Goal: Task Accomplishment & Management: Manage account settings

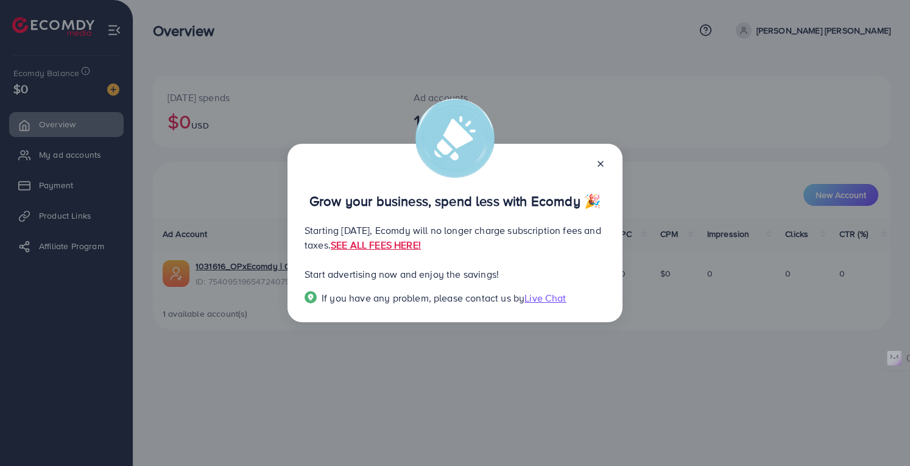
click at [537, 300] on span "Live Chat" at bounding box center [544, 297] width 41 height 13
click at [421, 245] on link "SEE ALL FEES HERE!" at bounding box center [376, 244] width 90 height 13
click at [525, 415] on div "Grow your business, spend less with Ecomdy 🎉 Starting [DATE], Ecomdy will no lo…" at bounding box center [455, 233] width 910 height 466
click at [603, 164] on icon at bounding box center [601, 164] width 10 height 10
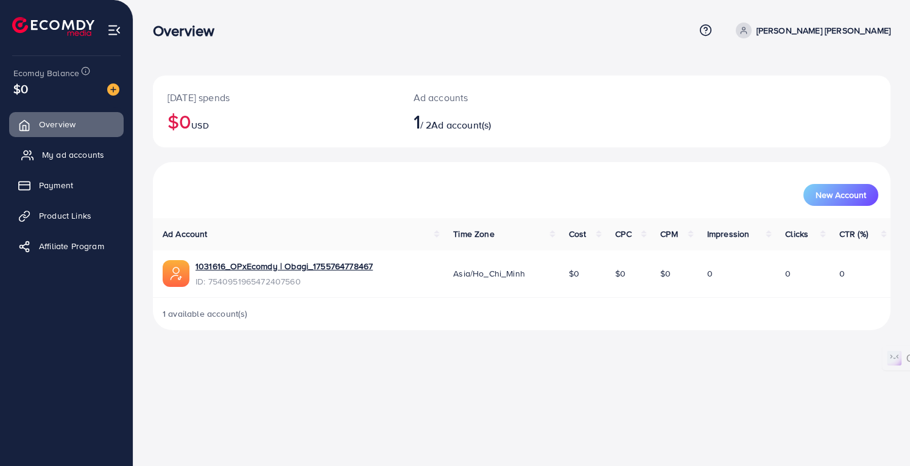
click at [67, 159] on span "My ad accounts" at bounding box center [73, 155] width 62 height 12
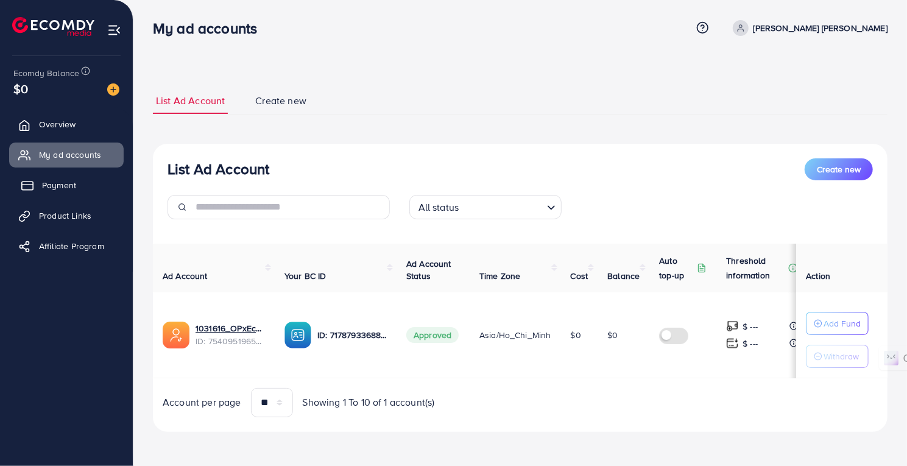
click at [94, 186] on link "Payment" at bounding box center [66, 185] width 114 height 24
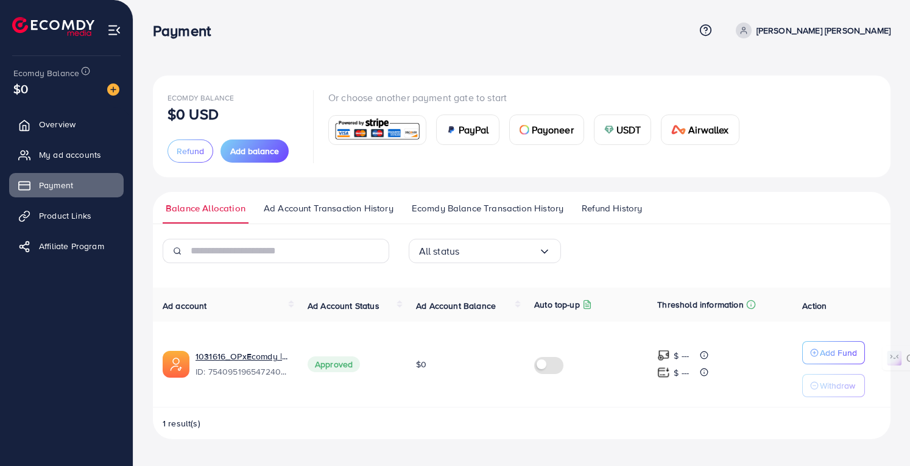
click at [337, 211] on span "Ad Account Transaction History" at bounding box center [329, 208] width 130 height 13
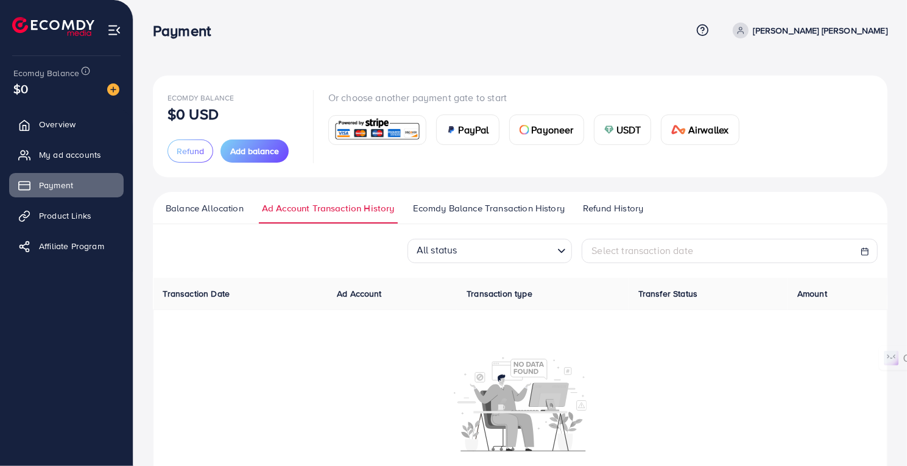
click at [455, 204] on span "Ecomdy Balance Transaction History" at bounding box center [489, 208] width 152 height 13
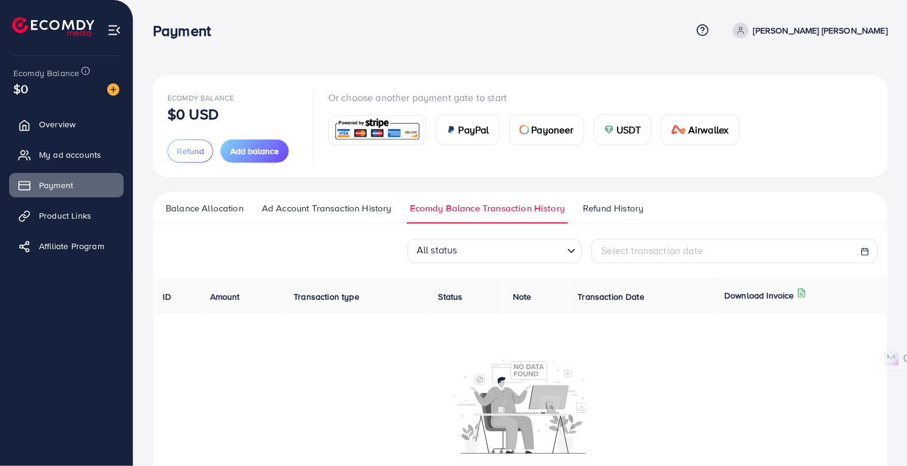
click at [609, 204] on span "Refund History" at bounding box center [613, 208] width 60 height 13
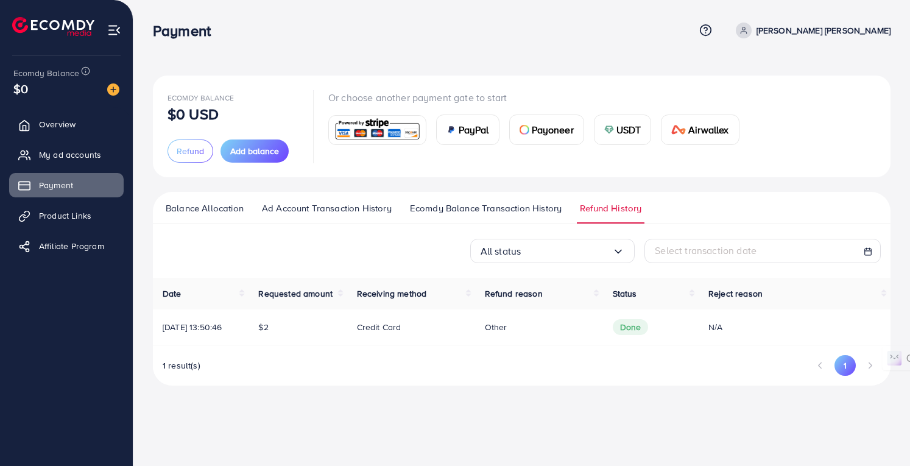
click at [208, 209] on span "Balance Allocation" at bounding box center [205, 208] width 78 height 13
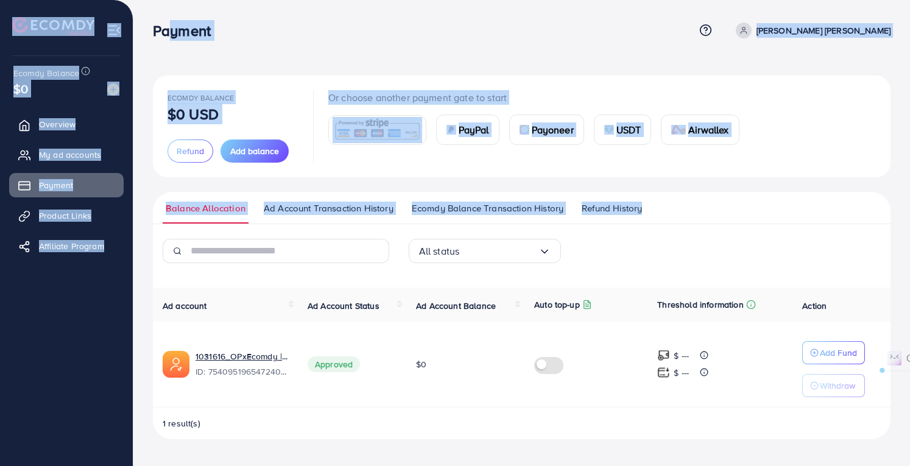
drag, startPoint x: 793, startPoint y: 178, endPoint x: 165, endPoint y: 32, distance: 645.3
click at [165, 32] on div "Payment Help Center Contact Support Plans and Pricing Term and policy About Us …" at bounding box center [455, 229] width 910 height 459
drag, startPoint x: 152, startPoint y: 33, endPoint x: 729, endPoint y: 221, distance: 607.1
click at [729, 221] on div "Payment Help Center Contact Support Plans and Pricing Term and policy About Us …" at bounding box center [455, 229] width 910 height 459
click at [729, 221] on ul "Balance Allocation Ad Account Transaction History Ecomdy Balance Transaction Hi…" at bounding box center [521, 208] width 737 height 32
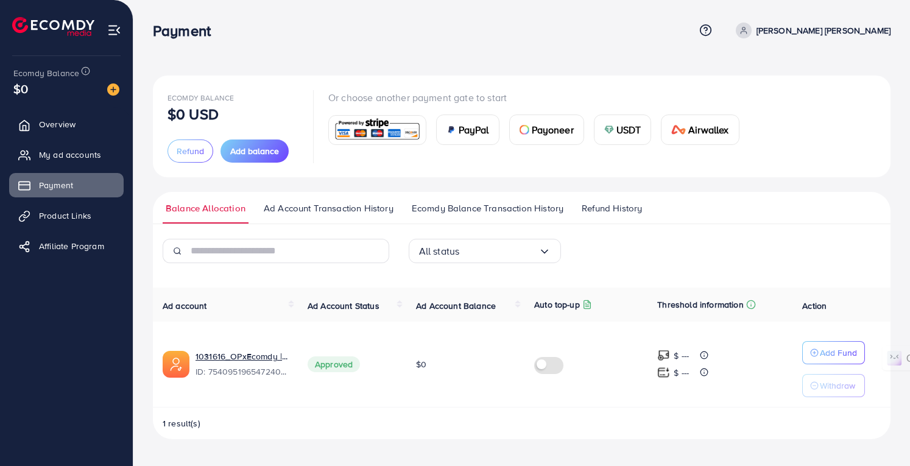
click at [326, 211] on span "Ad Account Transaction History" at bounding box center [329, 208] width 130 height 13
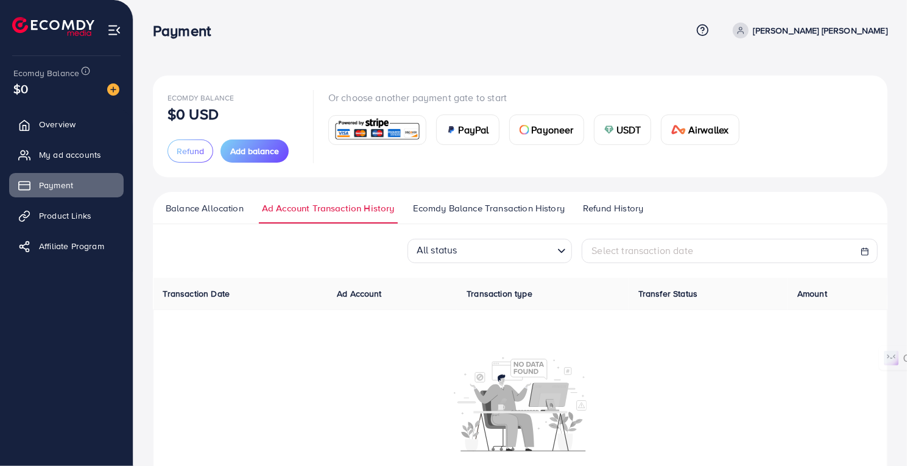
click at [417, 208] on span "Ecomdy Balance Transaction History" at bounding box center [489, 208] width 152 height 13
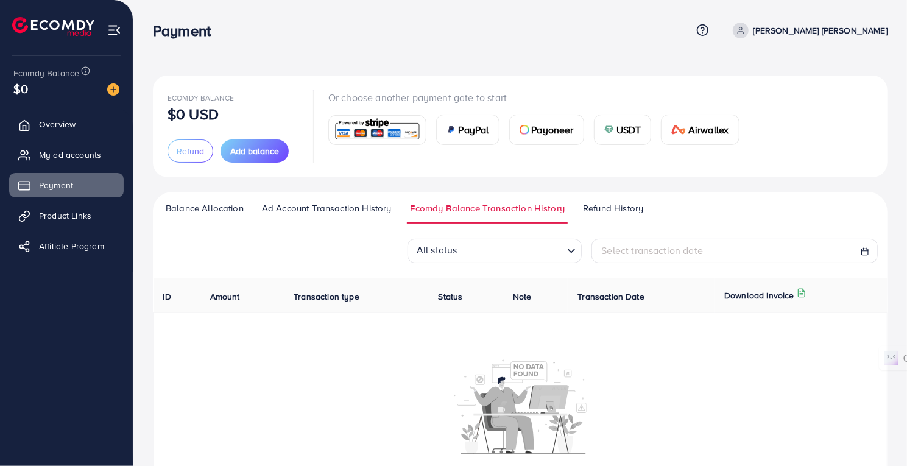
click at [598, 209] on span "Refund History" at bounding box center [613, 208] width 60 height 13
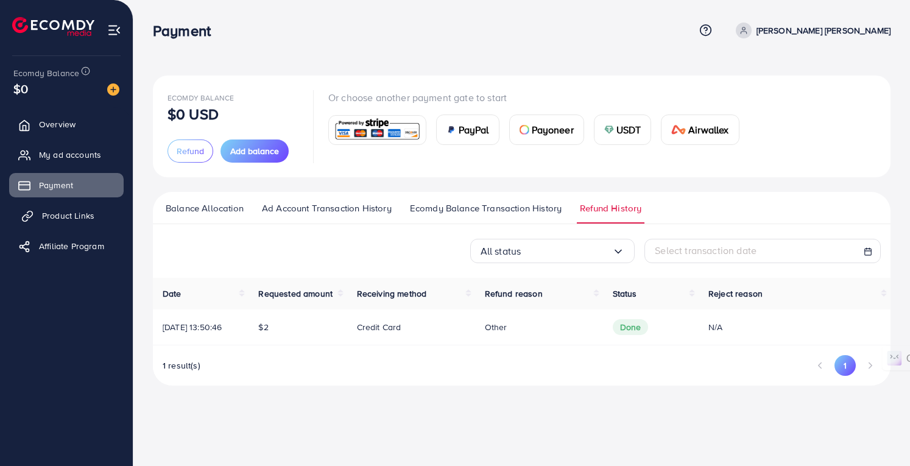
click at [77, 213] on span "Product Links" at bounding box center [68, 215] width 52 height 12
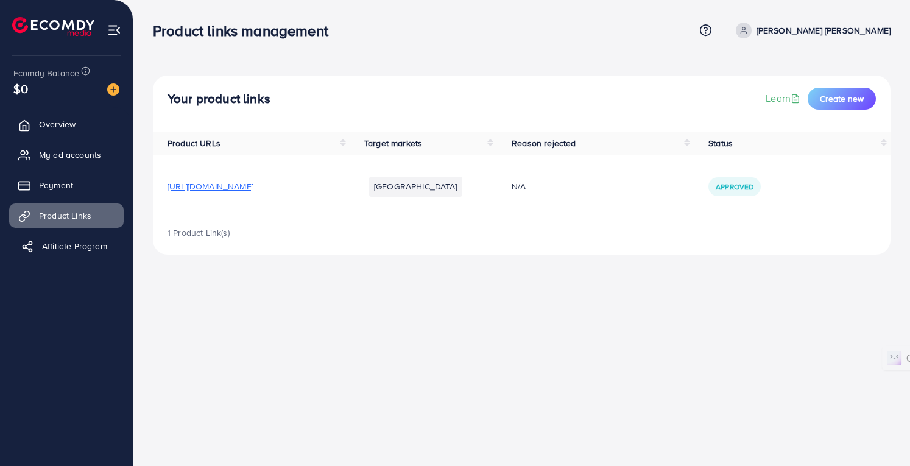
click at [63, 250] on span "Affiliate Program" at bounding box center [74, 246] width 65 height 12
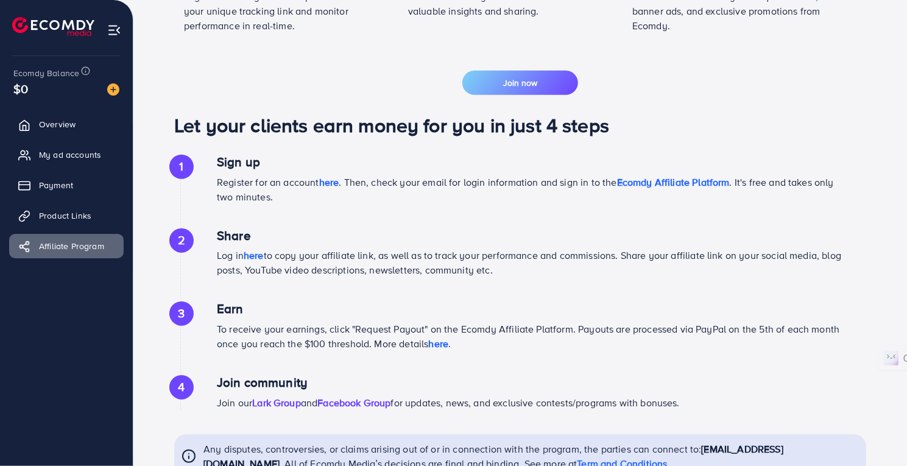
scroll to position [558, 0]
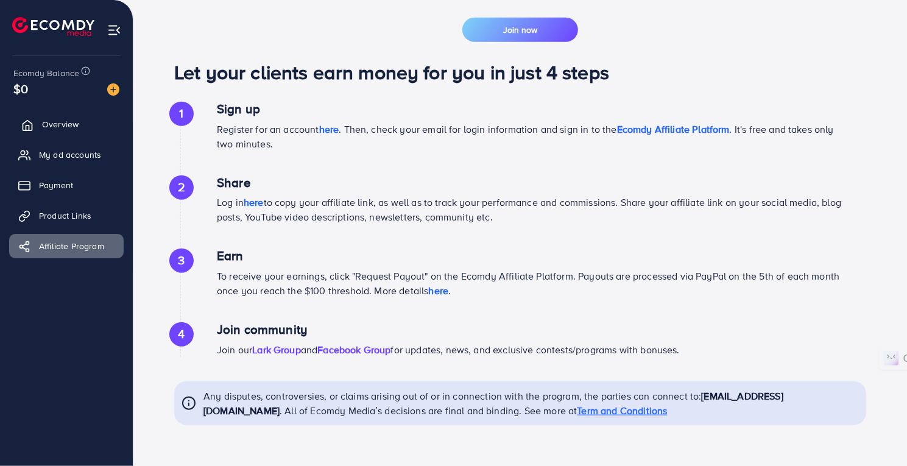
click at [66, 116] on link "Overview" at bounding box center [66, 124] width 114 height 24
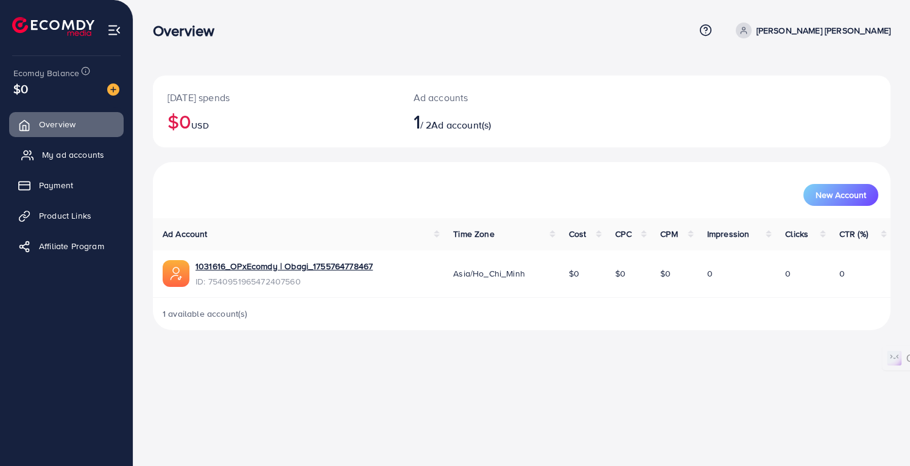
click at [57, 154] on span "My ad accounts" at bounding box center [73, 155] width 62 height 12
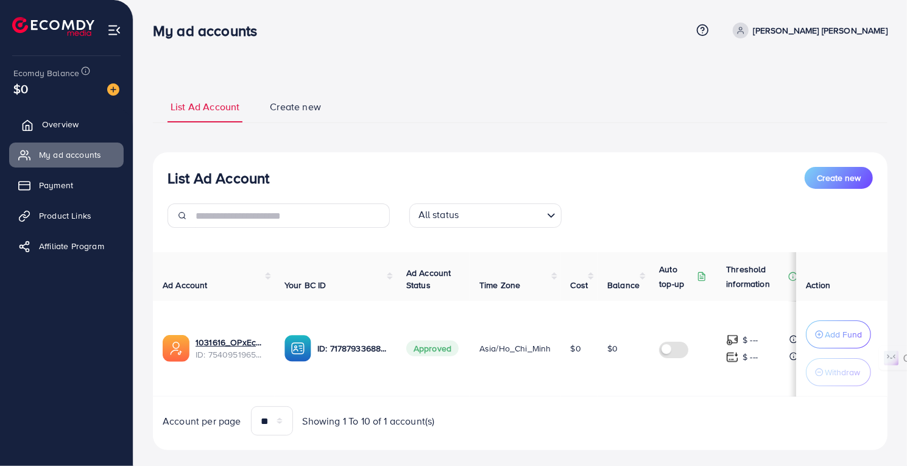
click at [106, 123] on link "Overview" at bounding box center [66, 124] width 114 height 24
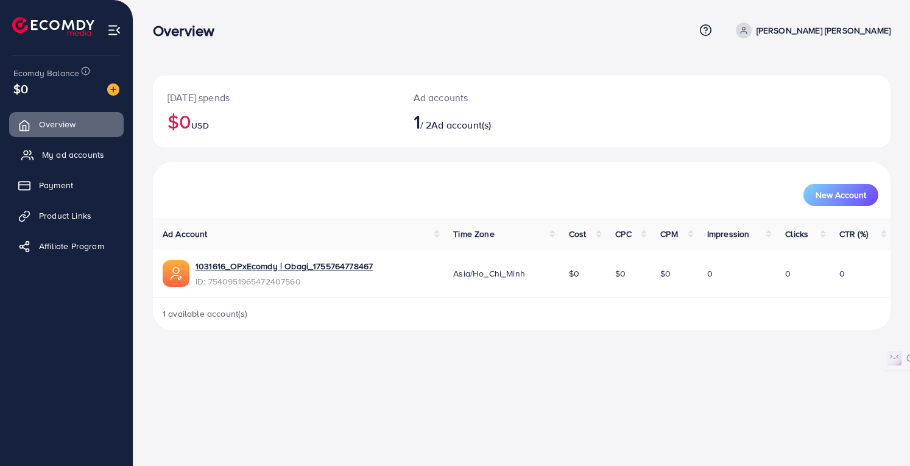
click at [75, 158] on span "My ad accounts" at bounding box center [73, 155] width 62 height 12
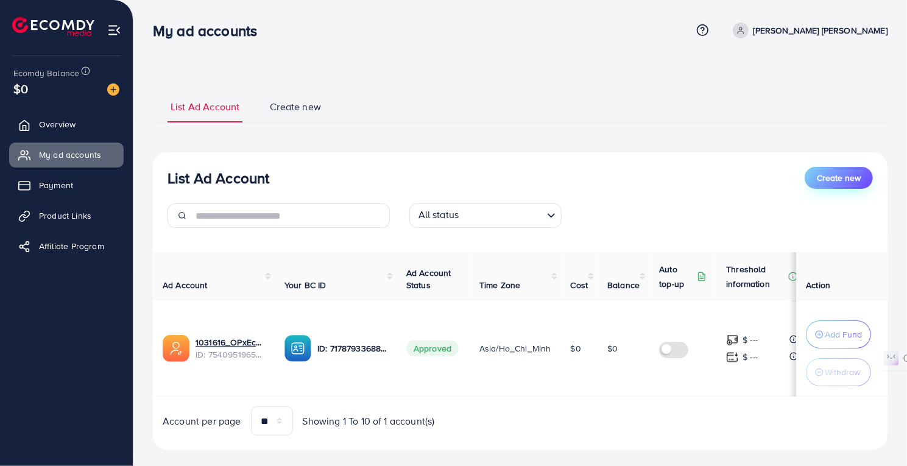
click at [839, 172] on span "Create new" at bounding box center [839, 178] width 44 height 12
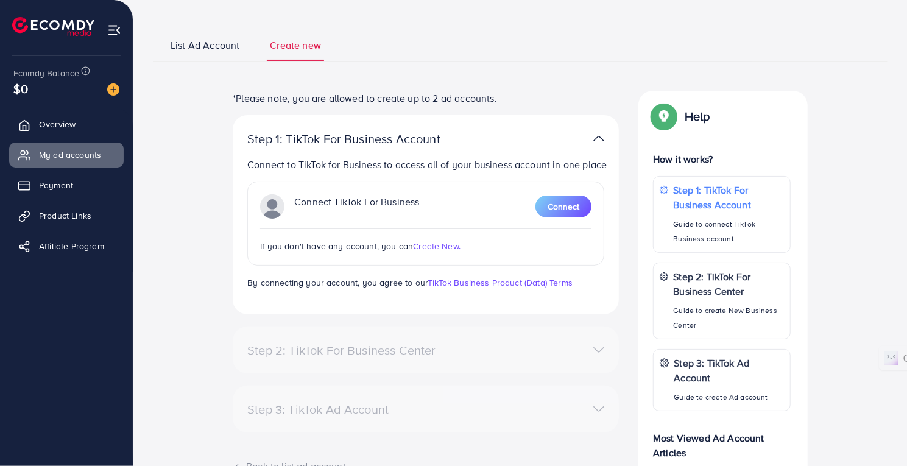
scroll to position [66, 0]
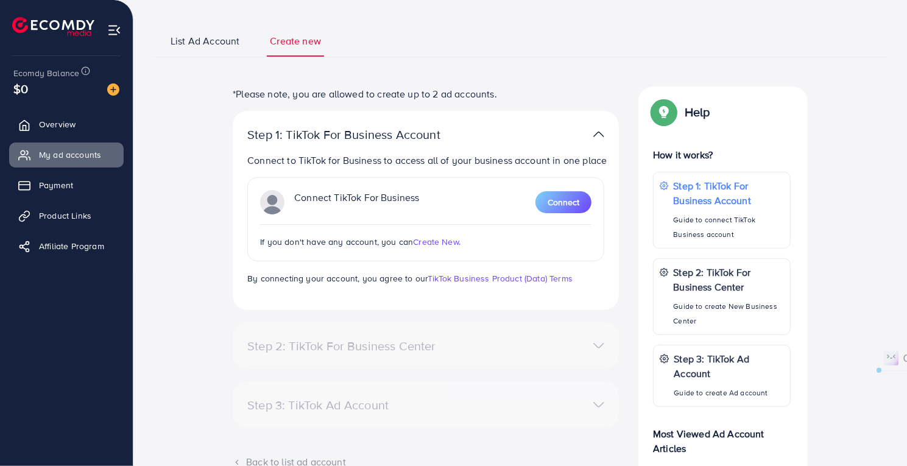
drag, startPoint x: 248, startPoint y: 136, endPoint x: 616, endPoint y: 155, distance: 368.9
click at [616, 155] on div "Step 1: TikTok For Business Account Connect to TikTok for Business to access al…" at bounding box center [426, 210] width 386 height 199
click at [601, 163] on p "Connect to TikTok for Business to access all of your business account in one pl…" at bounding box center [428, 160] width 362 height 15
drag, startPoint x: 601, startPoint y: 163, endPoint x: 231, endPoint y: 131, distance: 371.6
click at [231, 131] on div "*Please note, you are allowed to create up to 2 ad accounts. Step 1: TikTok For…" at bounding box center [426, 344] width 406 height 516
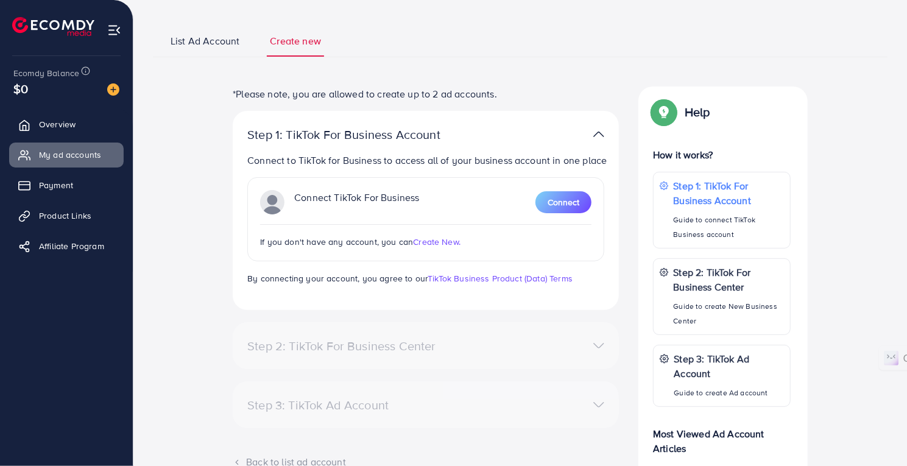
click at [231, 131] on div "*Please note, you are allowed to create up to 2 ad accounts. Step 1: TikTok For…" at bounding box center [426, 344] width 406 height 516
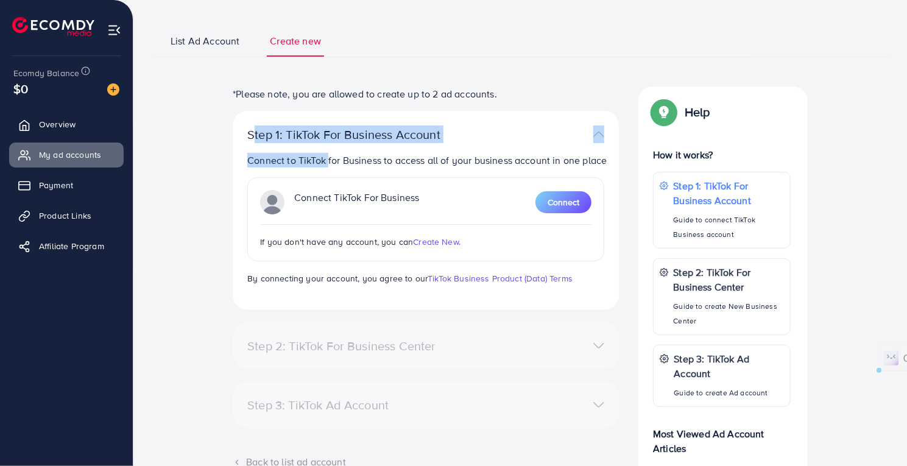
drag, startPoint x: 324, startPoint y: 160, endPoint x: 149, endPoint y: 113, distance: 181.4
click at [149, 113] on div "*Please note, you are allowed to create up to 2 ad accounts. Step 1: TikTok For…" at bounding box center [520, 344] width 754 height 516
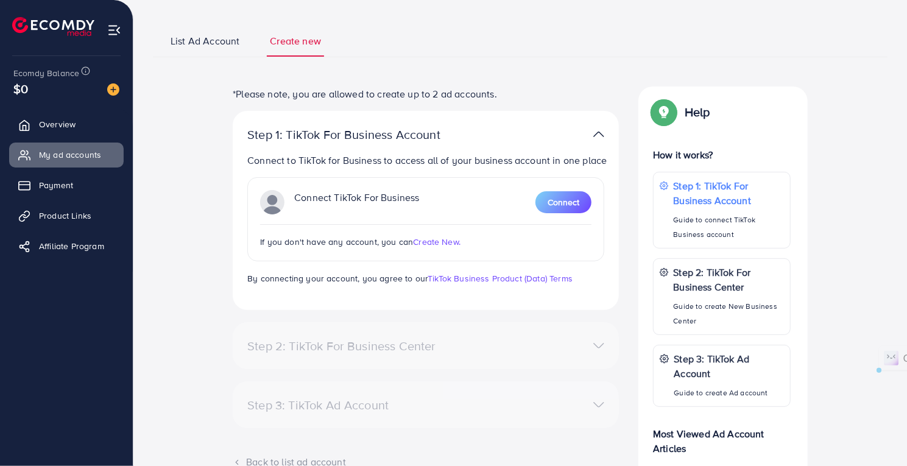
drag, startPoint x: 611, startPoint y: 163, endPoint x: 220, endPoint y: 82, distance: 399.1
click at [220, 82] on div "List Ad Account Create new *Please note, you are allowed to create up to 2 ad a…" at bounding box center [520, 313] width 734 height 579
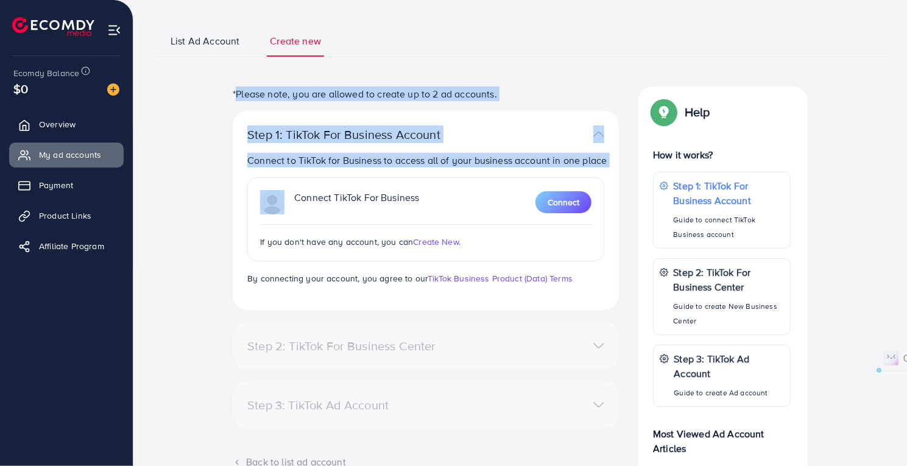
drag, startPoint x: 220, startPoint y: 82, endPoint x: 620, endPoint y: 160, distance: 407.6
click at [620, 160] on div "List Ad Account Create new *Please note, you are allowed to create up to 2 ad a…" at bounding box center [520, 313] width 734 height 579
click at [604, 165] on p "Connect to TikTok for Business to access all of your business account in one pl…" at bounding box center [428, 160] width 362 height 15
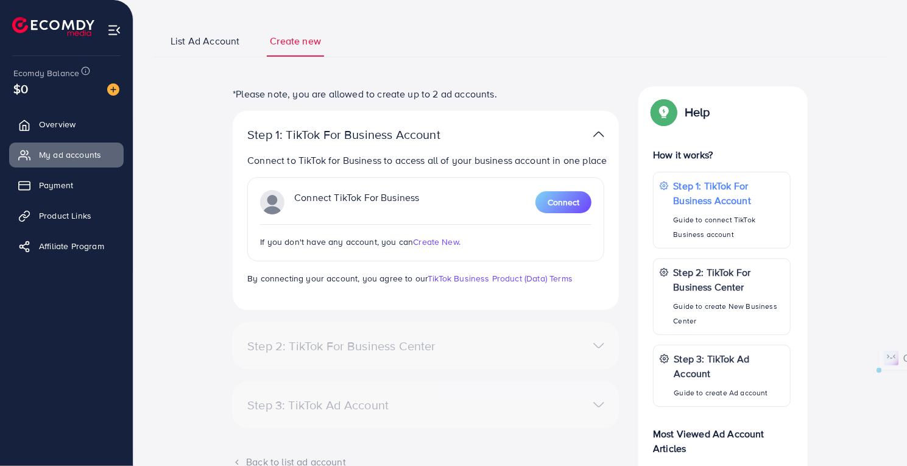
drag, startPoint x: 607, startPoint y: 163, endPoint x: 211, endPoint y: 79, distance: 405.2
click at [211, 79] on div "List Ad Account Create new *Please note, you are allowed to create up to 2 ad a…" at bounding box center [520, 313] width 734 height 579
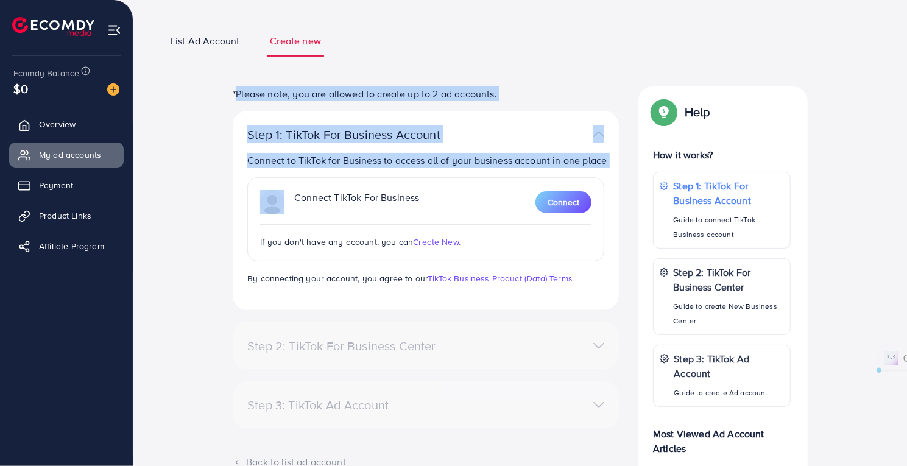
drag, startPoint x: 211, startPoint y: 79, endPoint x: 610, endPoint y: 155, distance: 406.7
click at [610, 155] on div "List Ad Account Create new *Please note, you are allowed to create up to 2 ad a…" at bounding box center [520, 313] width 734 height 579
click at [610, 160] on div "Step 1: TikTok For Business Account Connect to TikTok for Business to access al…" at bounding box center [426, 210] width 386 height 199
drag, startPoint x: 610, startPoint y: 160, endPoint x: 202, endPoint y: 98, distance: 412.6
click at [202, 98] on div "*Please note, you are allowed to create up to 2 ad accounts. Step 1: TikTok For…" at bounding box center [520, 344] width 754 height 516
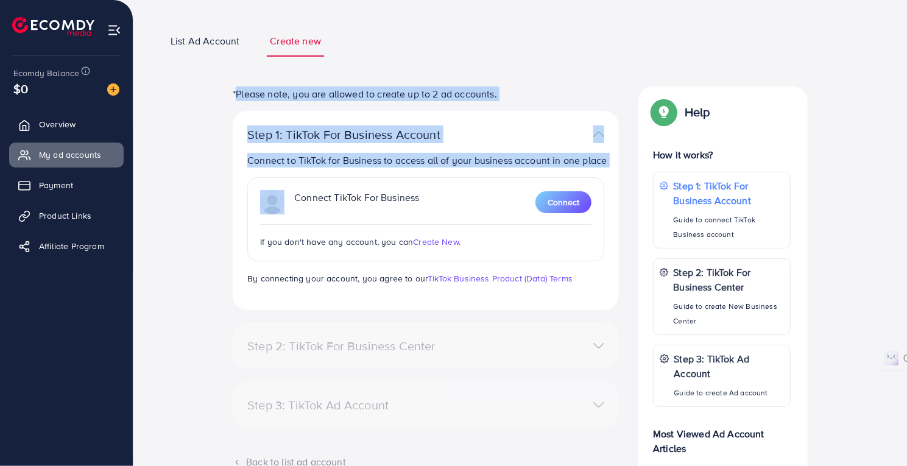
click at [184, 93] on div "*Please note, you are allowed to create up to 2 ad accounts. Step 1: TikTok For…" at bounding box center [520, 344] width 754 height 516
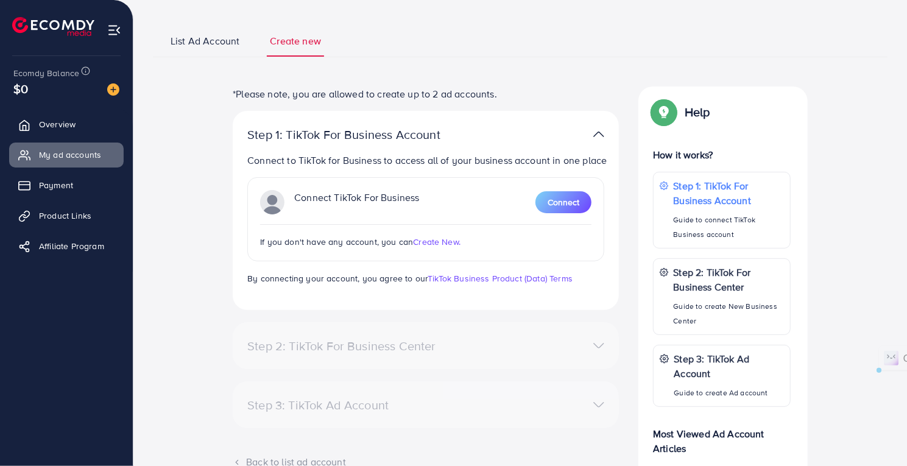
drag, startPoint x: 194, startPoint y: 83, endPoint x: 611, endPoint y: 158, distance: 423.7
click at [611, 158] on div "List Ad Account Create new *Please note, you are allowed to create up to 2 ad a…" at bounding box center [520, 313] width 734 height 579
click at [611, 160] on div "Step 1: TikTok For Business Account Connect to TikTok for Business to access al…" at bounding box center [426, 210] width 386 height 199
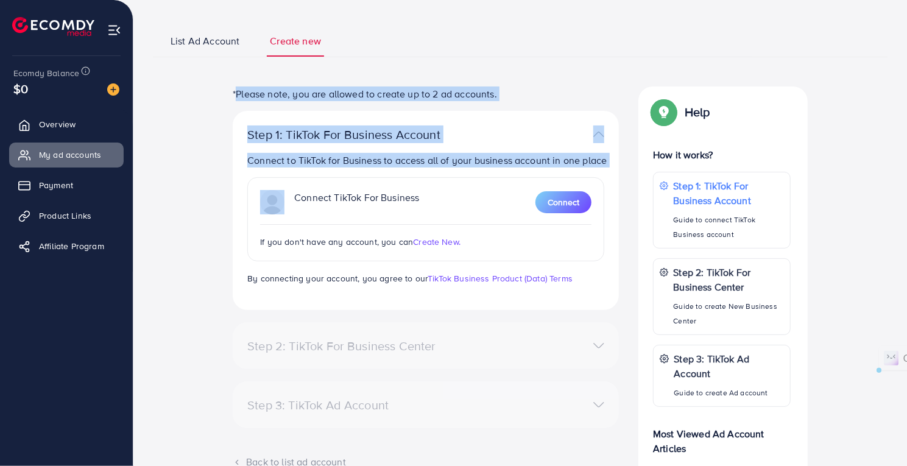
drag, startPoint x: 611, startPoint y: 160, endPoint x: 220, endPoint y: 89, distance: 398.0
click at [220, 89] on div "*Please note, you are allowed to create up to 2 ad accounts. Step 1: TikTok For…" at bounding box center [520, 344] width 754 height 516
click at [321, 159] on p "Connect to TikTok for Business to access all of your business account in one pl…" at bounding box center [428, 160] width 362 height 15
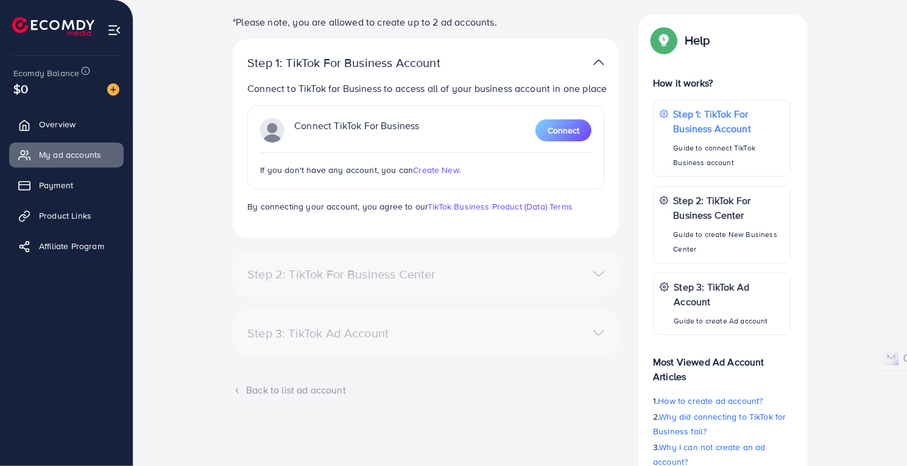
scroll to position [137, 0]
drag, startPoint x: 211, startPoint y: 71, endPoint x: 601, endPoint y: 205, distance: 412.9
click at [601, 205] on div "*Please note, you are allowed to create up to 2 ad accounts. Step 1: TikTok For…" at bounding box center [520, 273] width 754 height 516
click at [601, 205] on p "By connecting your account, you agree to our TikTok Business Product (Data) Ter…" at bounding box center [425, 207] width 357 height 15
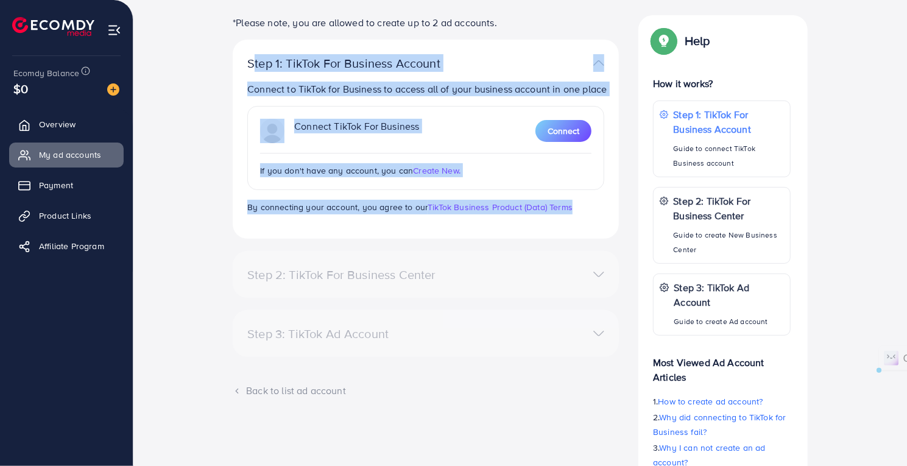
drag, startPoint x: 601, startPoint y: 205, endPoint x: 167, endPoint y: 51, distance: 460.9
click at [167, 51] on div "*Please note, you are allowed to create up to 2 ad accounts. Step 1: TikTok For…" at bounding box center [520, 273] width 754 height 516
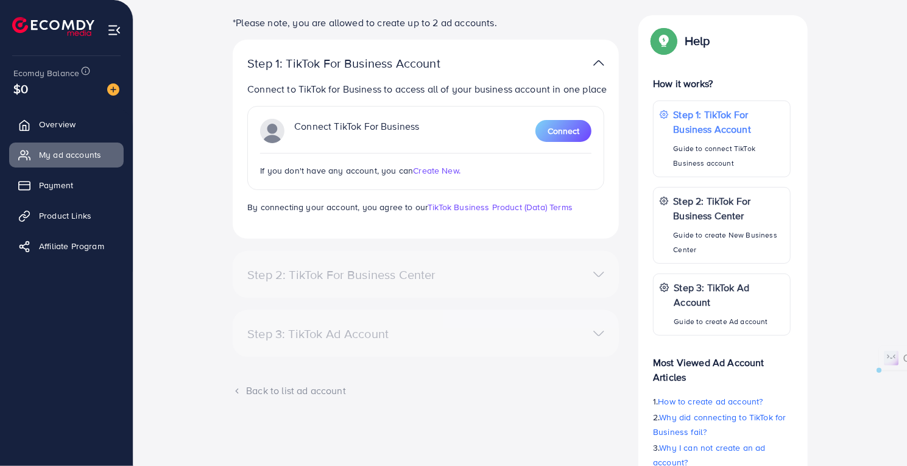
click at [178, 17] on div "*Please note, you are allowed to create up to 2 ad accounts. Step 1: TikTok For…" at bounding box center [520, 273] width 754 height 516
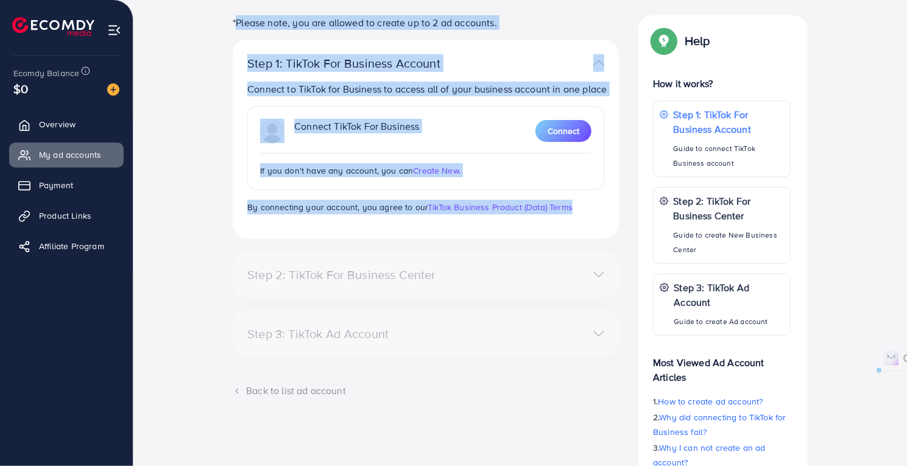
drag, startPoint x: 178, startPoint y: 17, endPoint x: 586, endPoint y: 202, distance: 448.3
click at [586, 202] on div "*Please note, you are allowed to create up to 2 ad accounts. Step 1: TikTok For…" at bounding box center [520, 273] width 754 height 516
click at [586, 202] on p "By connecting your account, you agree to our TikTok Business Product (Data) Ter…" at bounding box center [425, 207] width 357 height 15
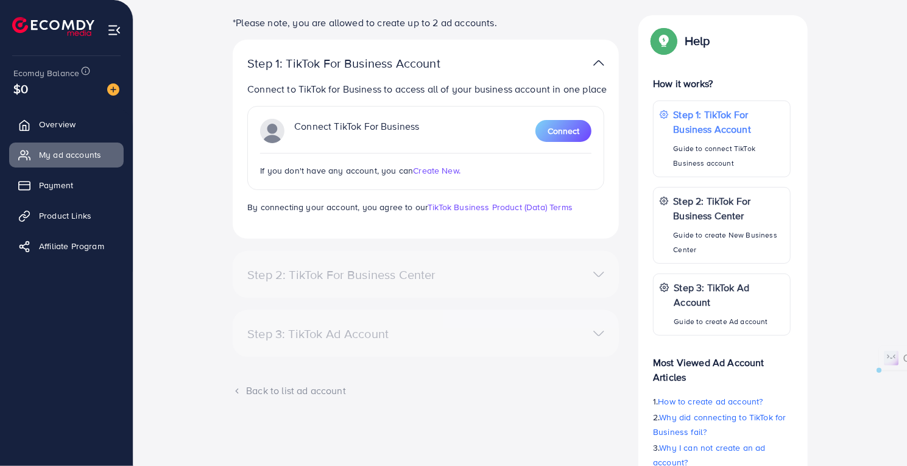
drag, startPoint x: 586, startPoint y: 202, endPoint x: 200, endPoint y: 27, distance: 423.5
click at [200, 27] on div "*Please note, you are allowed to create up to 2 ad accounts. Step 1: TikTok For…" at bounding box center [520, 273] width 754 height 516
drag, startPoint x: 200, startPoint y: 27, endPoint x: 586, endPoint y: 215, distance: 428.6
click at [586, 215] on div "*Please note, you are allowed to create up to 2 ad accounts. Step 1: TikTok For…" at bounding box center [520, 273] width 754 height 516
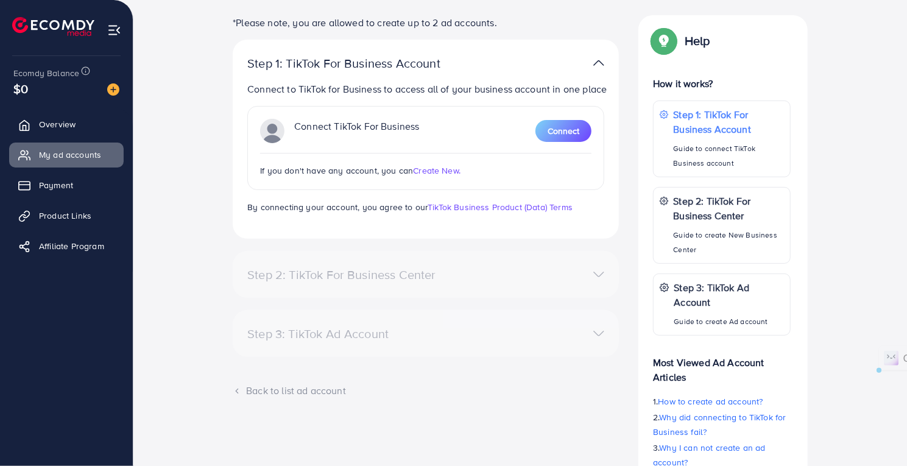
click at [586, 215] on div "Step 1: TikTok For Business Account Connect to TikTok for Business to access al…" at bounding box center [426, 139] width 386 height 199
click at [585, 296] on div "Step 2: TikTok For Business Center Business Center is a powerful business manag…" at bounding box center [426, 274] width 386 height 47
click at [597, 285] on div "Step 2: TikTok For Business Center Business Center is a powerful business manag…" at bounding box center [426, 274] width 386 height 47
click at [467, 211] on link "TikTok Business Product (Data) Terms" at bounding box center [499, 207] width 145 height 12
